Goal: Transaction & Acquisition: Purchase product/service

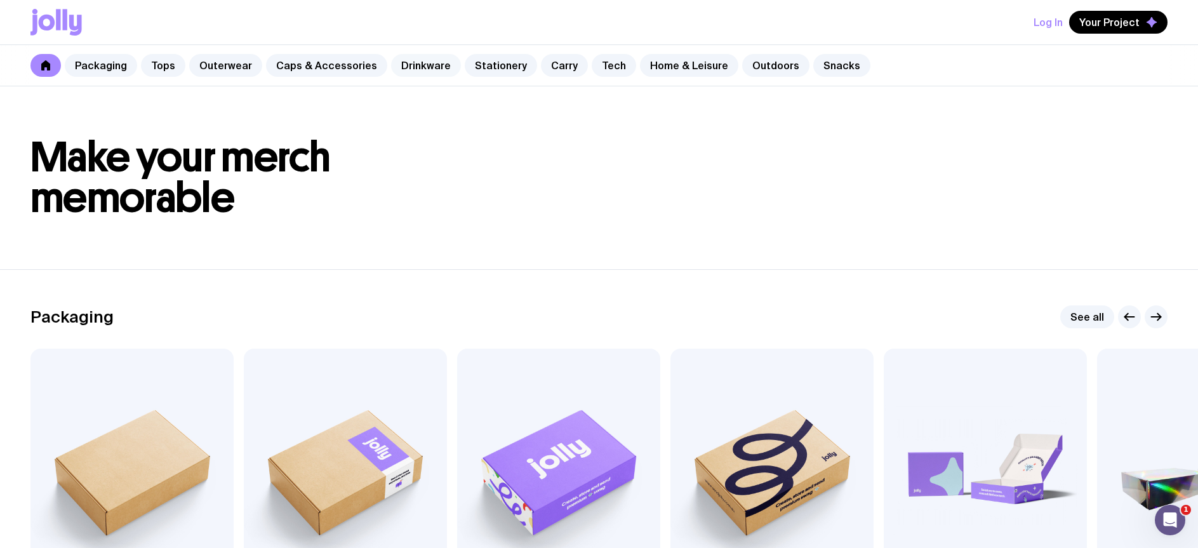
click at [419, 66] on link "Drinkware" at bounding box center [426, 65] width 70 height 23
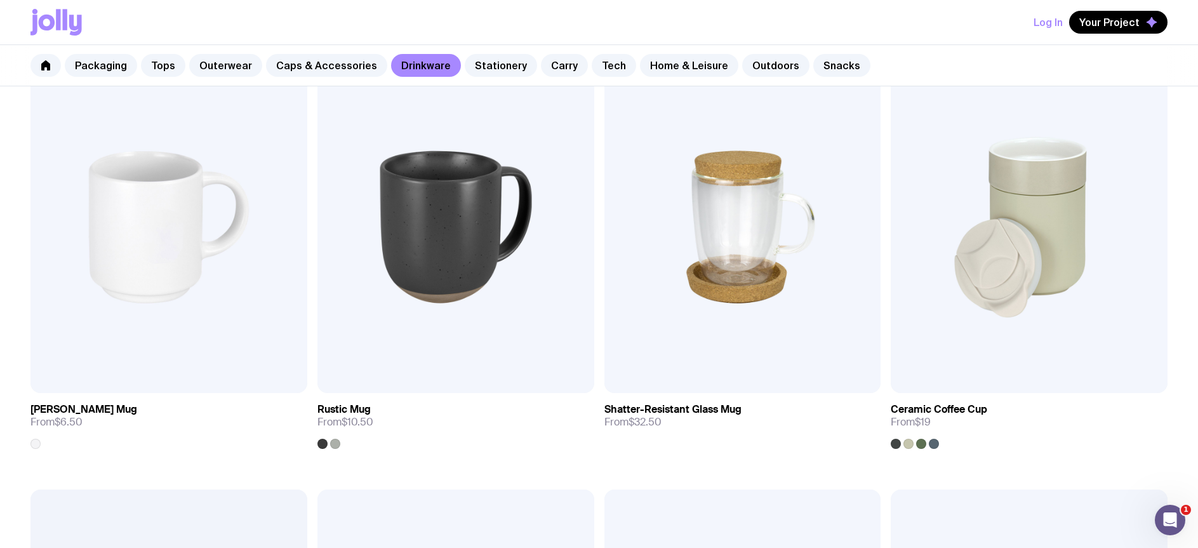
scroll to position [269, 0]
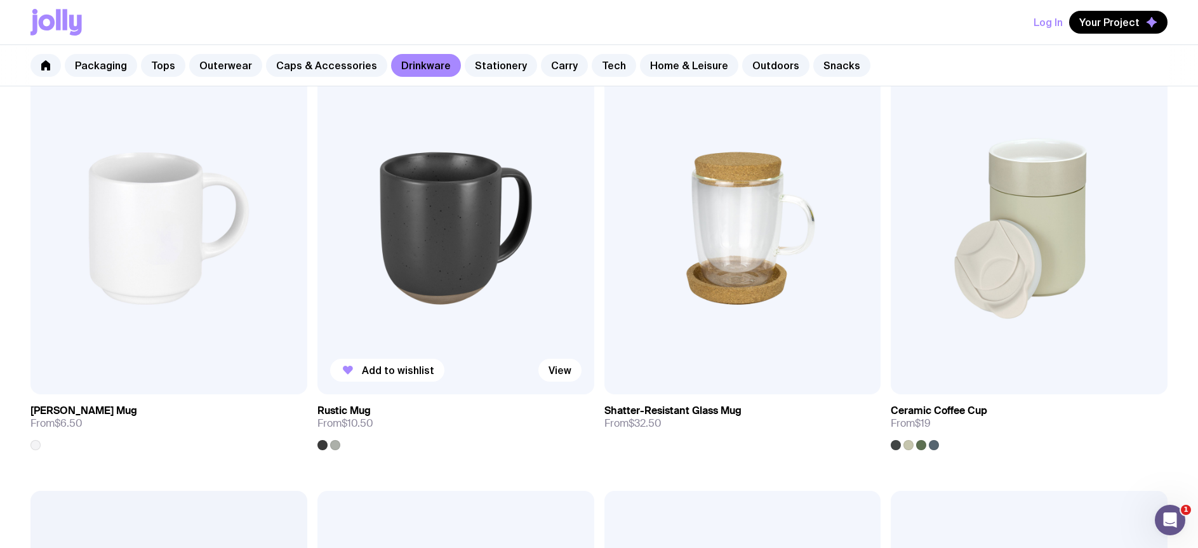
click at [336, 446] on div at bounding box center [335, 445] width 10 height 10
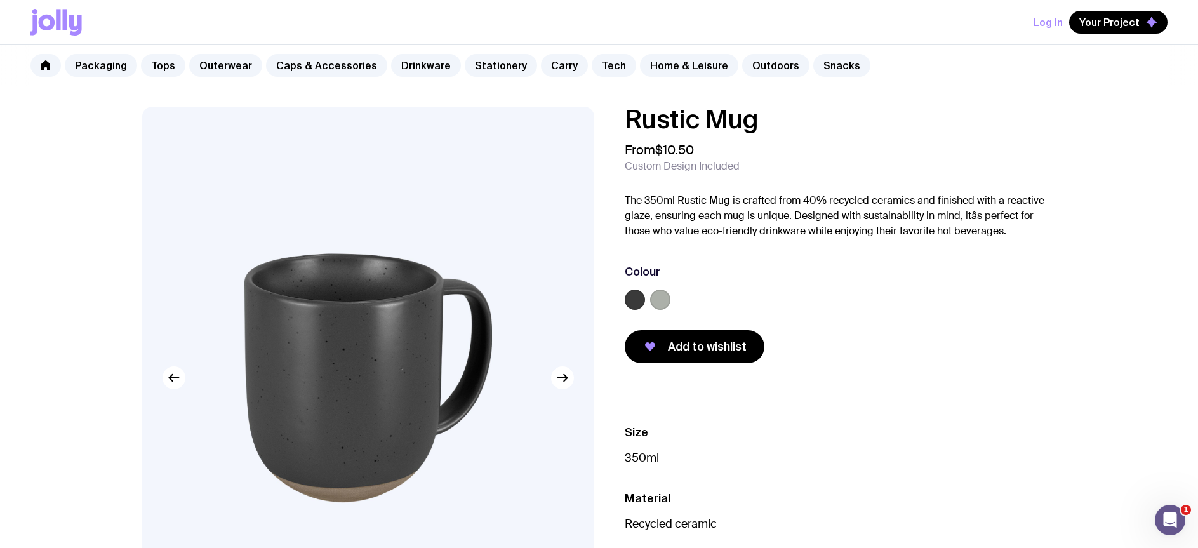
click at [658, 298] on label at bounding box center [660, 300] width 20 height 20
click at [0, 0] on input "radio" at bounding box center [0, 0] width 0 height 0
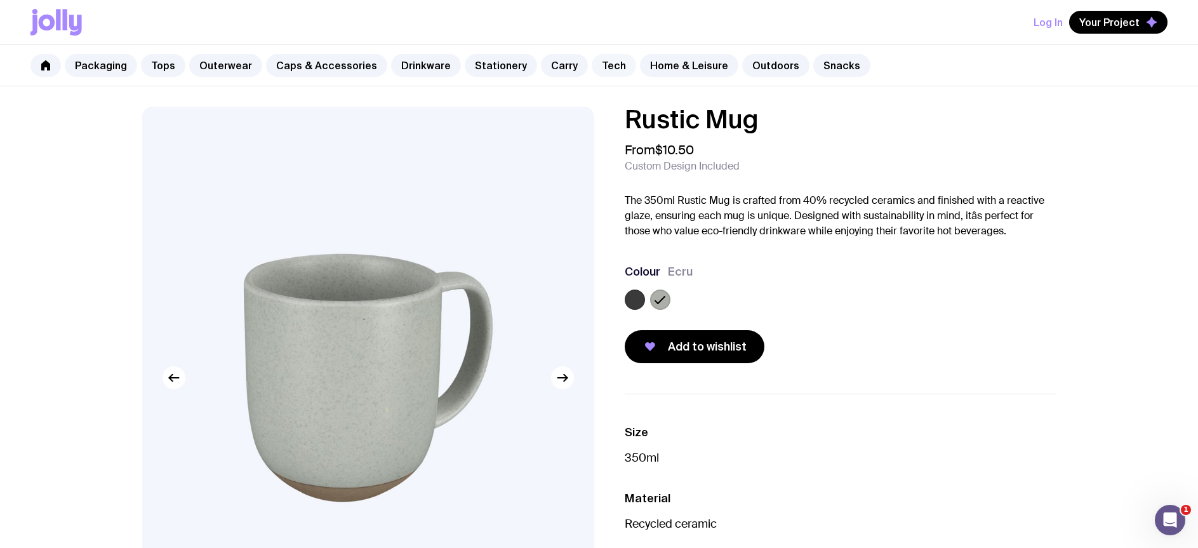
click at [597, 64] on link "Tech" at bounding box center [614, 65] width 44 height 23
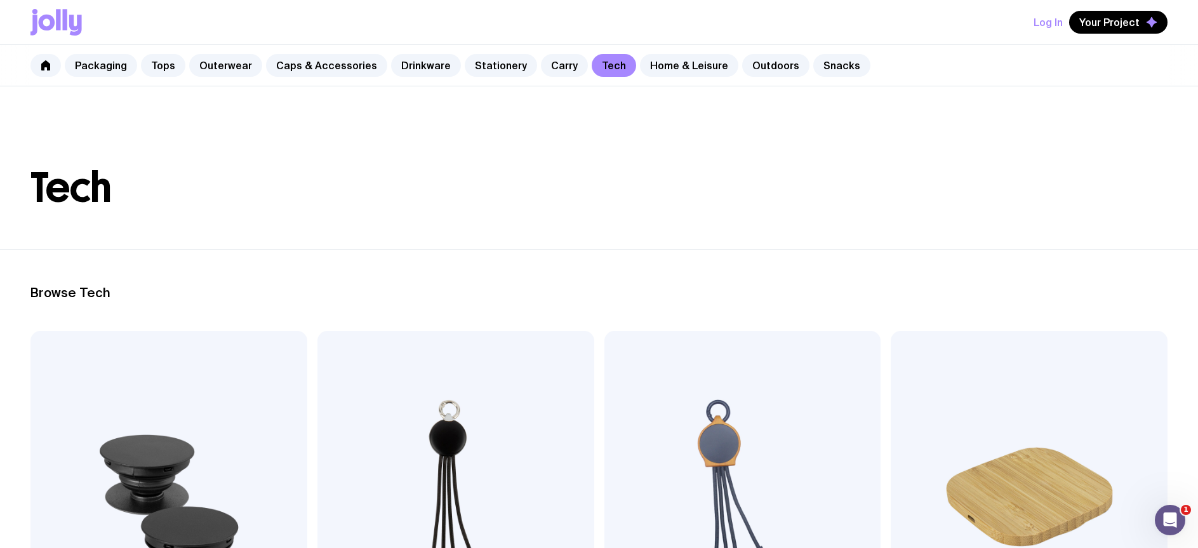
click at [56, 19] on icon at bounding box center [58, 19] width 4 height 21
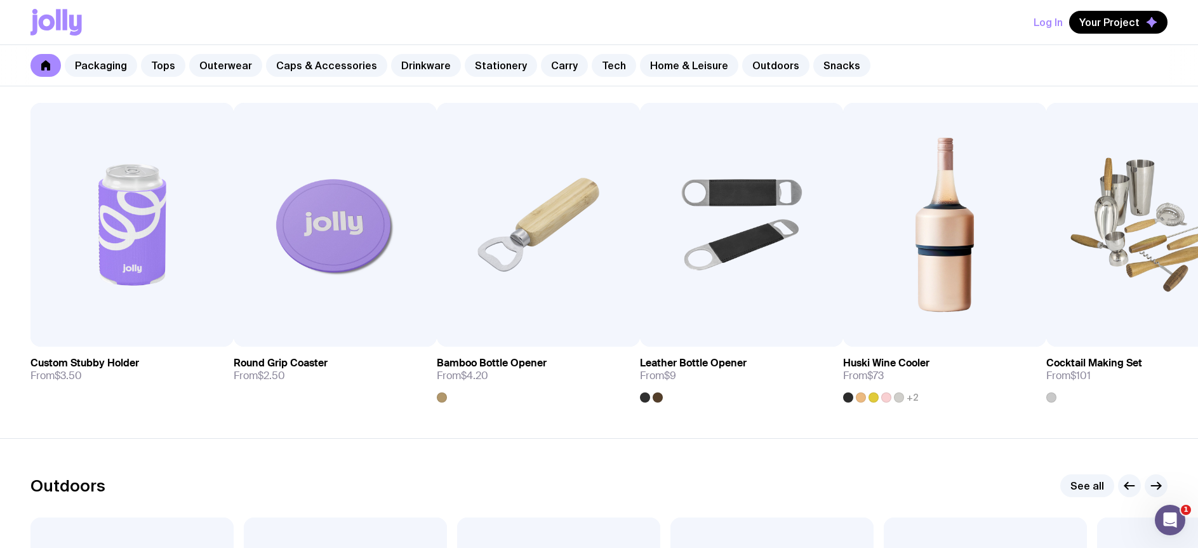
scroll to position [3553, 0]
